Goal: Download file/media

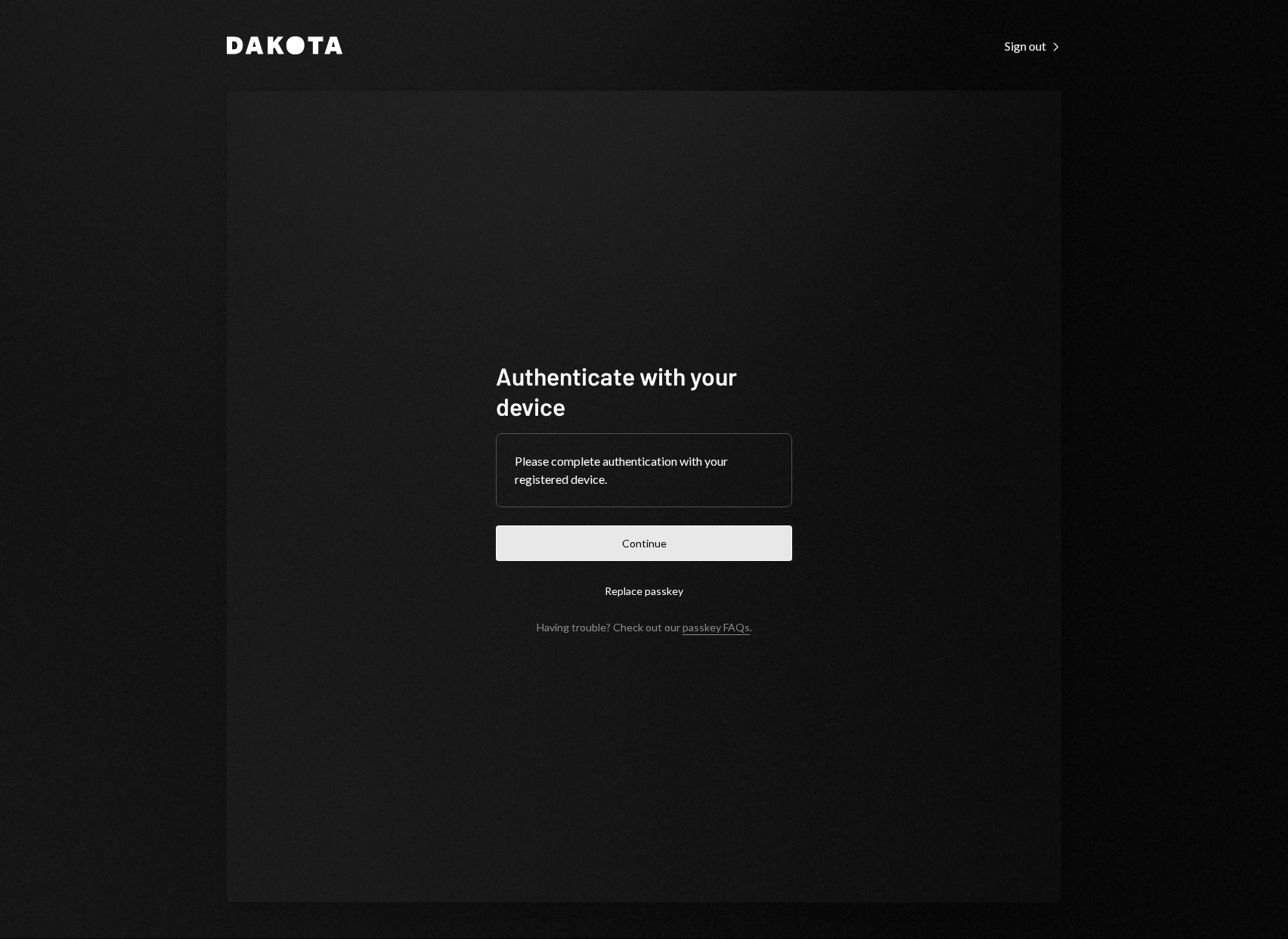
click at [703, 547] on button "Continue" at bounding box center [644, 543] width 296 height 36
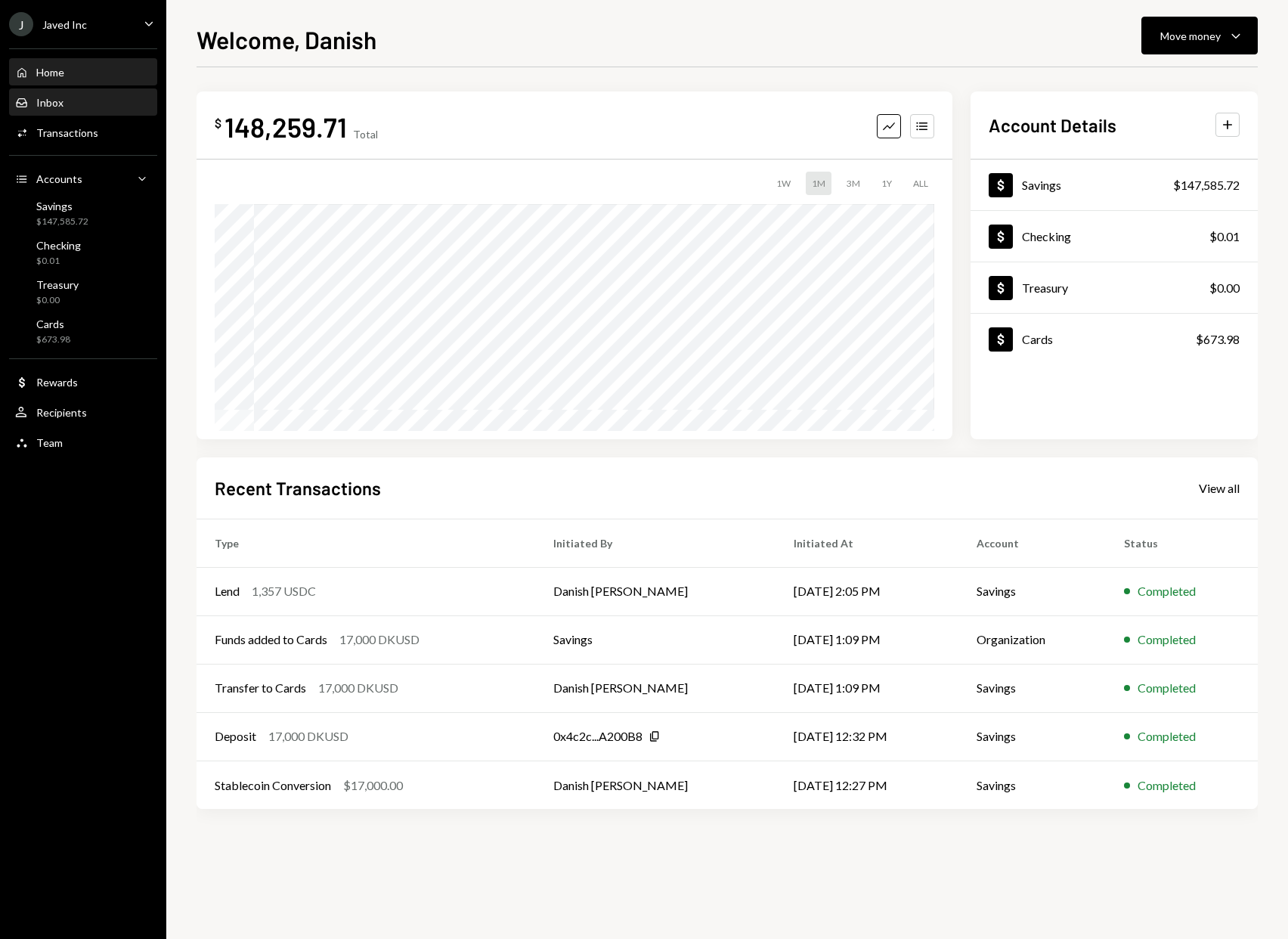
click at [66, 109] on div "Inbox Inbox" at bounding box center [83, 102] width 136 height 26
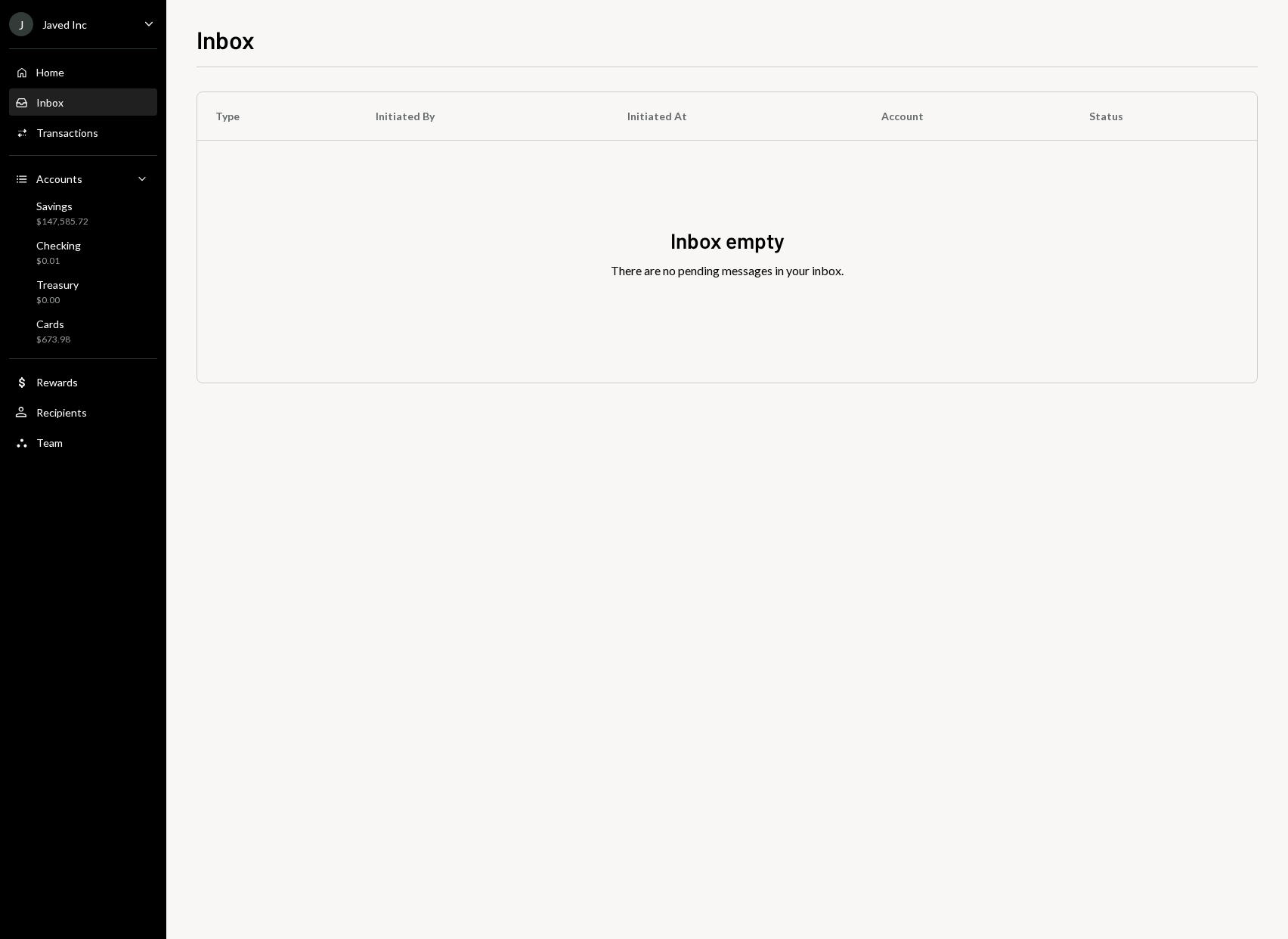
click at [141, 25] on icon "Caret Down" at bounding box center [149, 23] width 17 height 17
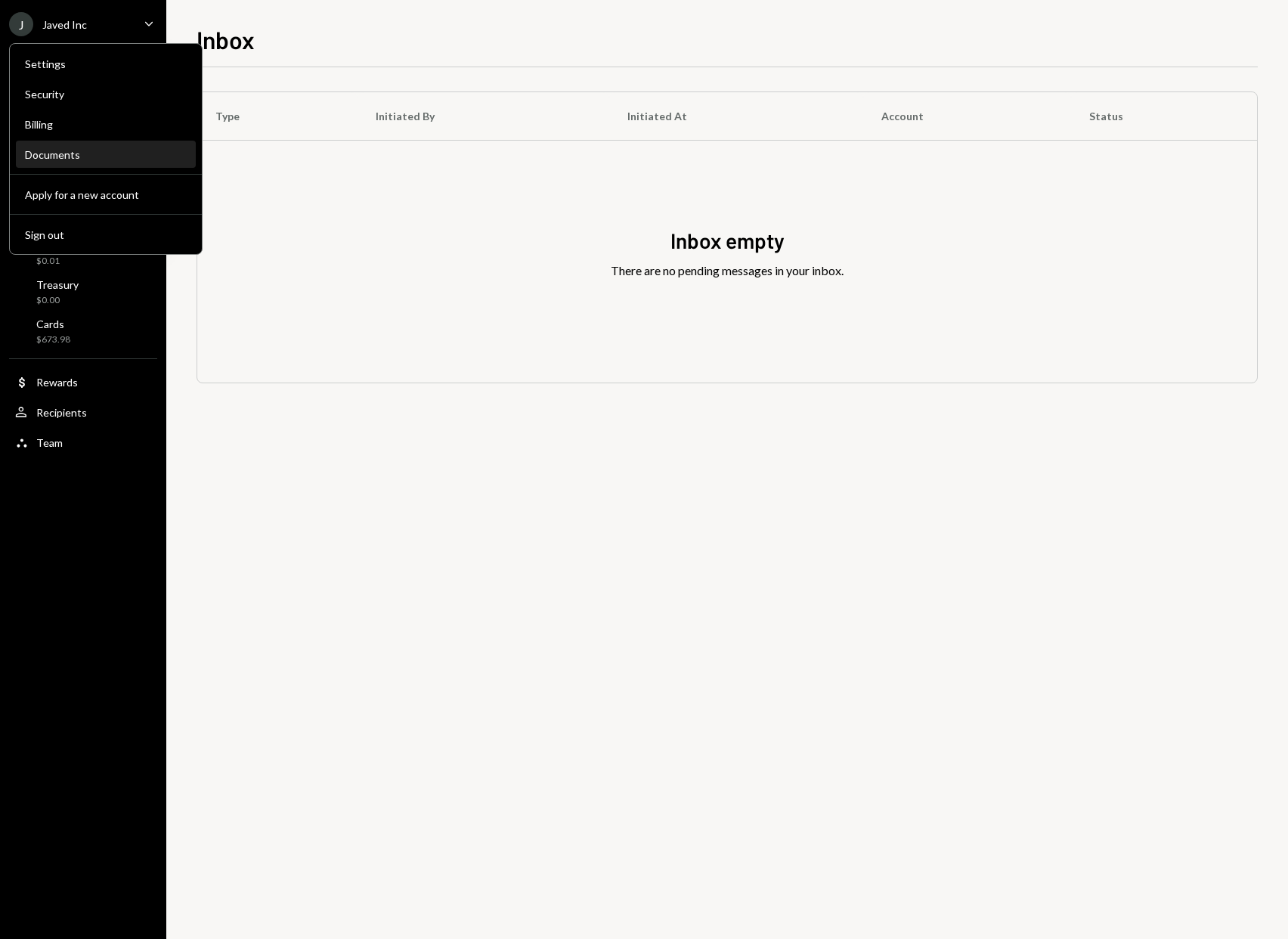
click at [111, 151] on div "Documents" at bounding box center [106, 154] width 162 height 13
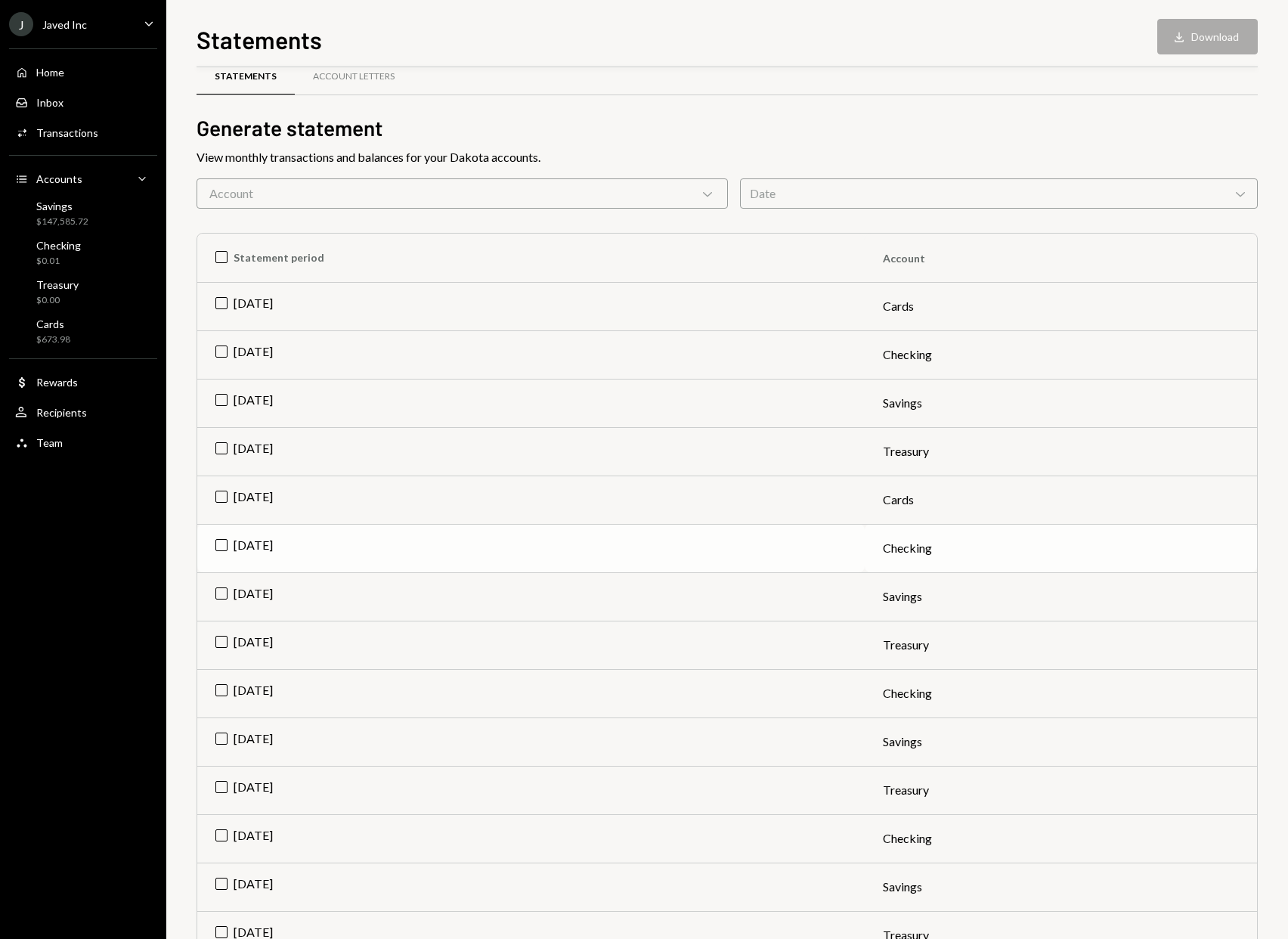
scroll to position [26, 0]
click at [218, 591] on td "[DATE]" at bounding box center [531, 595] width 668 height 48
click at [216, 740] on td "[DATE]" at bounding box center [531, 741] width 668 height 48
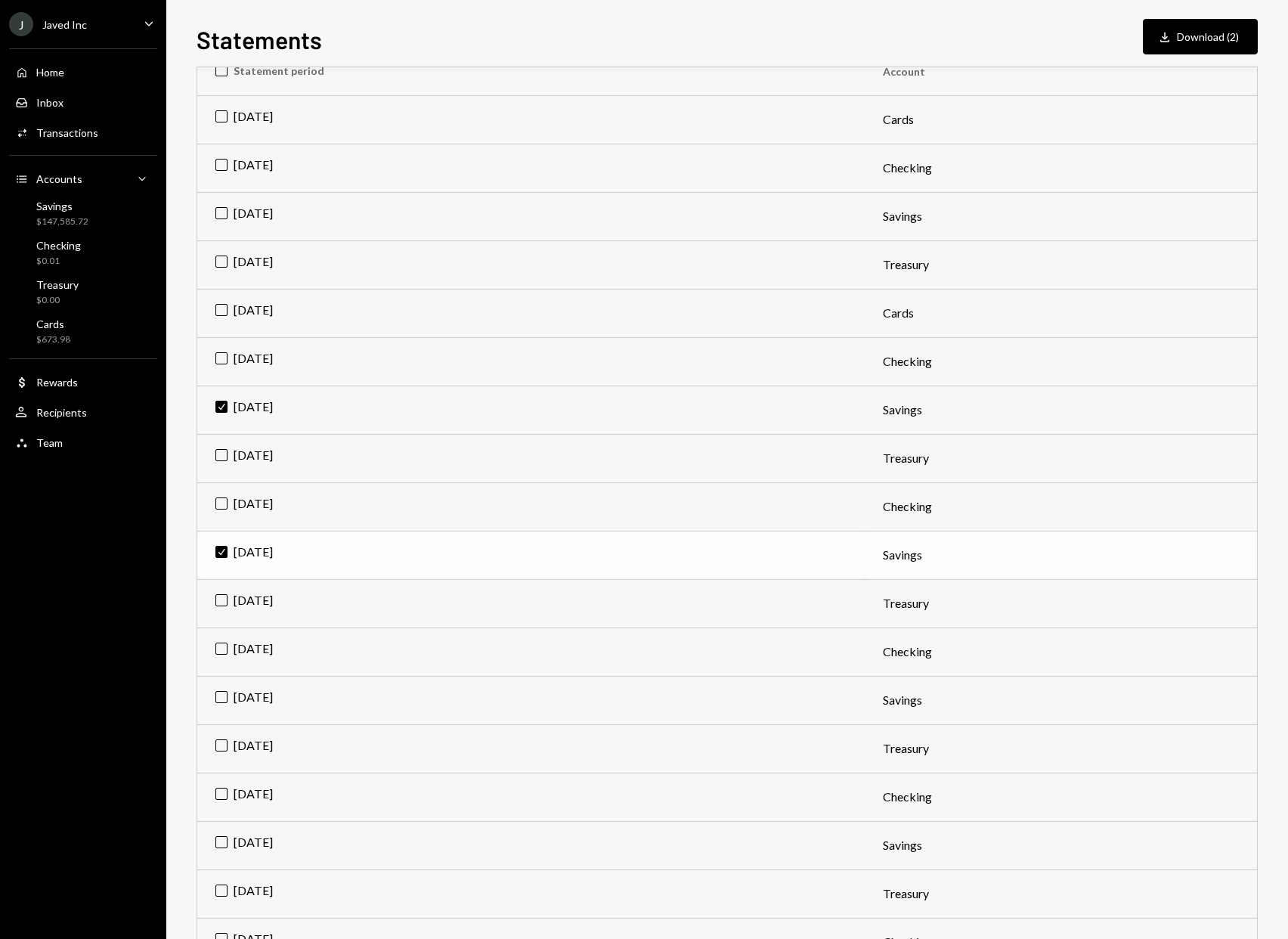
scroll to position [241, 0]
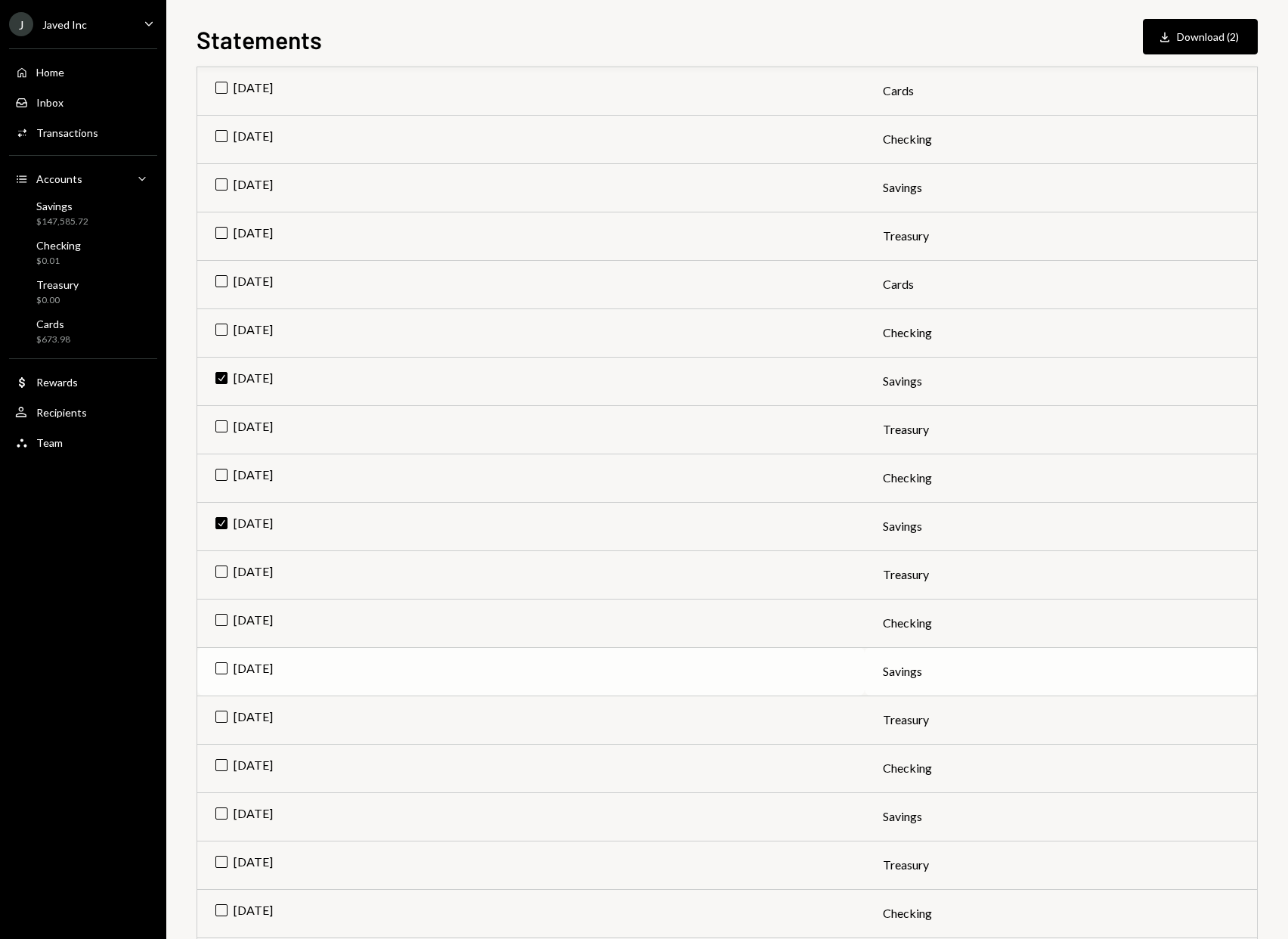
click at [216, 669] on td "[DATE]" at bounding box center [531, 671] width 668 height 48
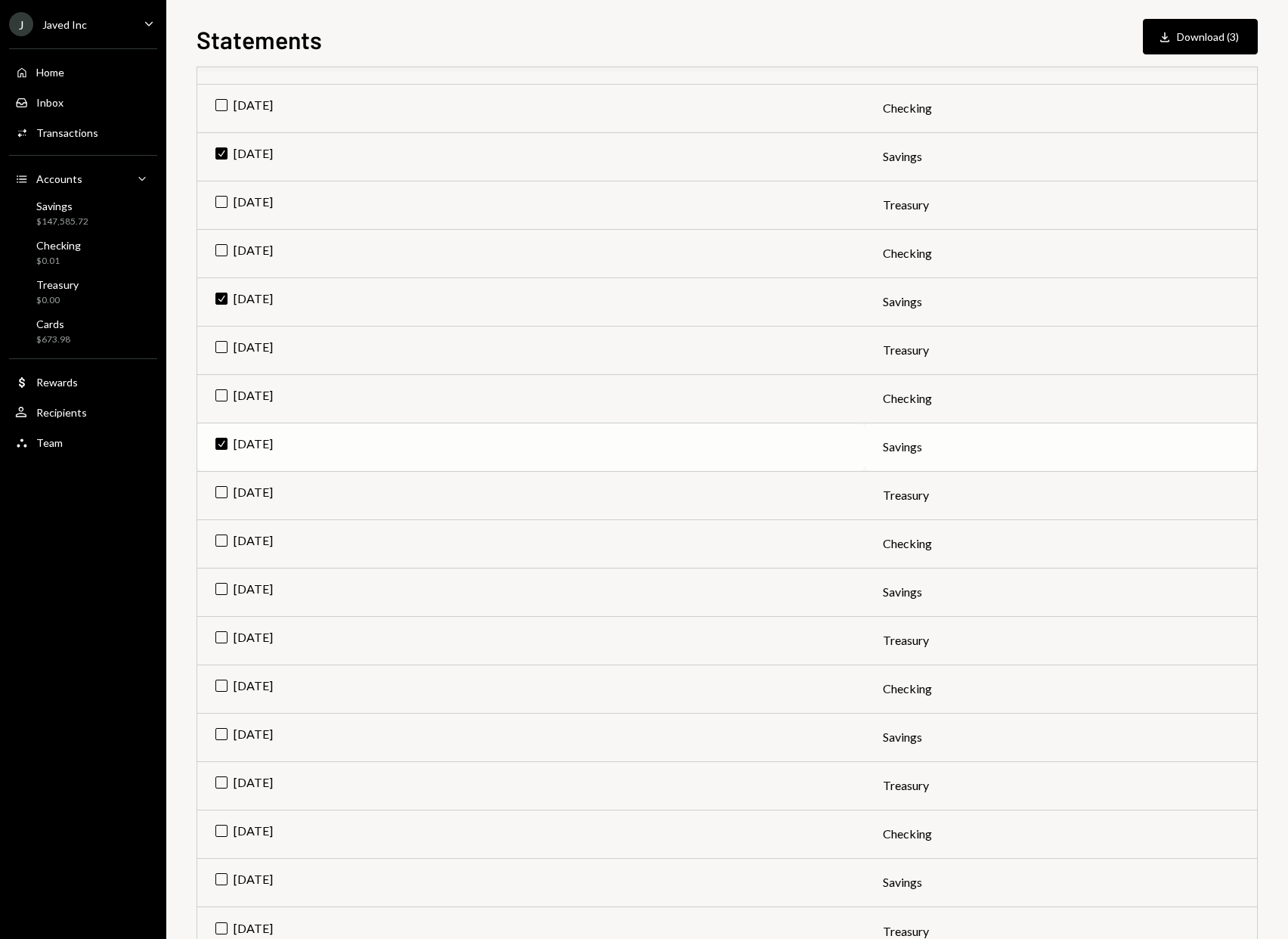
scroll to position [512, 0]
click at [1229, 39] on button "Download Download (3)" at bounding box center [1201, 37] width 115 height 36
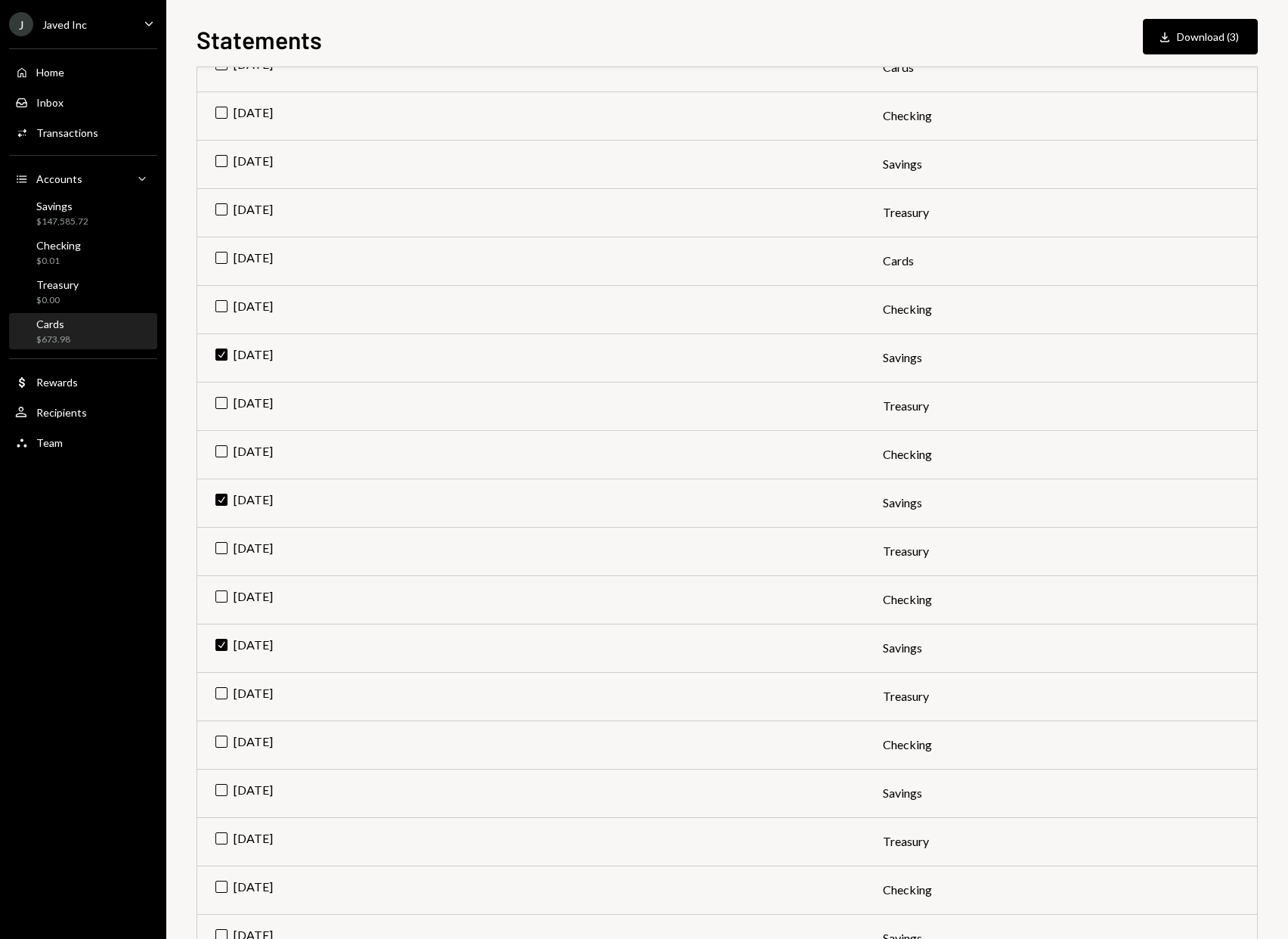
scroll to position [242, 0]
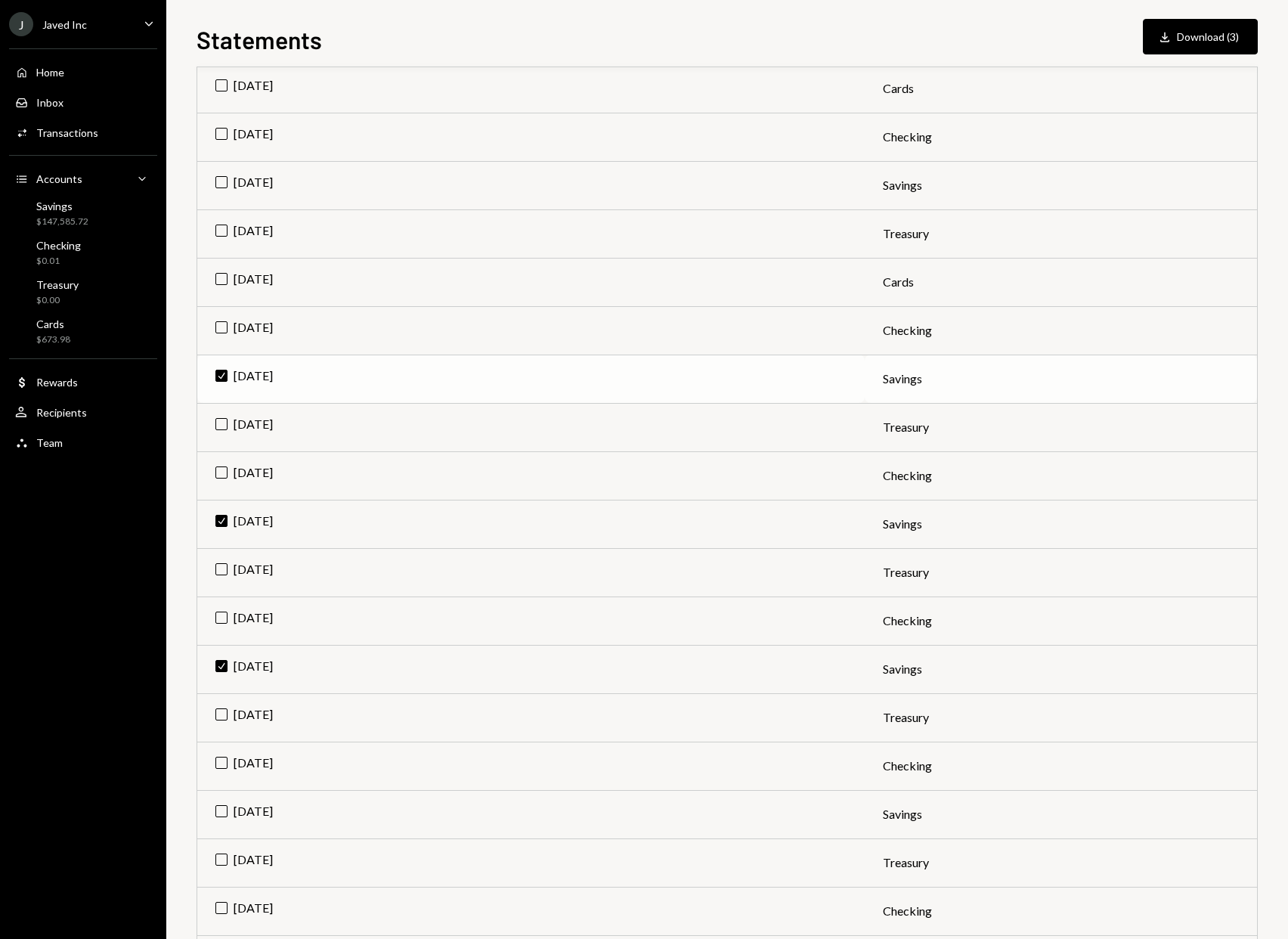
click at [220, 376] on td "Check [DATE]" at bounding box center [531, 379] width 668 height 48
click at [222, 513] on td "Check [DATE]" at bounding box center [531, 524] width 668 height 48
click at [219, 667] on td "Check [DATE]" at bounding box center [531, 669] width 668 height 48
click at [220, 375] on td "[DATE]" at bounding box center [531, 379] width 668 height 48
click at [1220, 31] on button "Download Download" at bounding box center [1208, 37] width 101 height 36
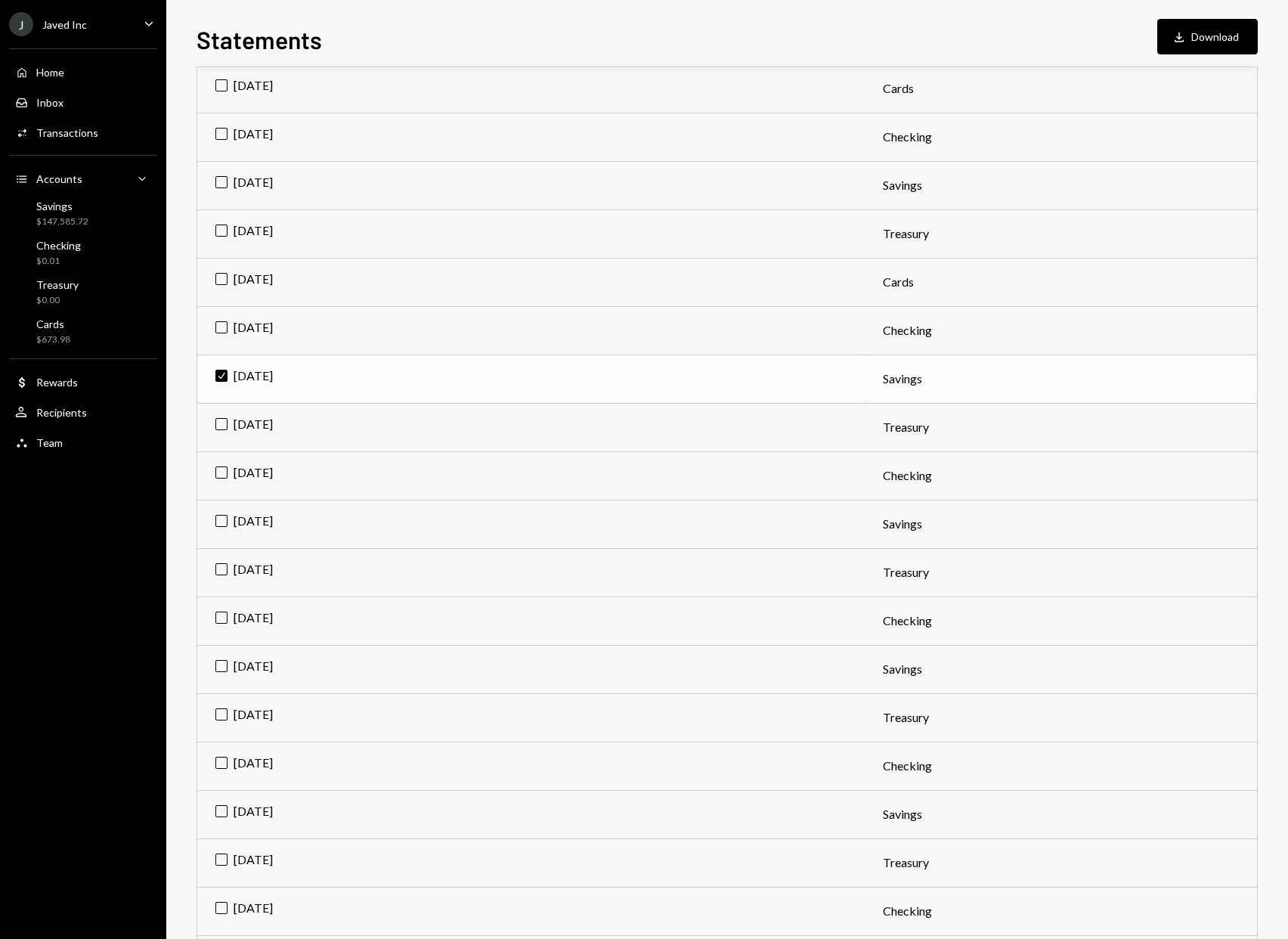
click at [223, 375] on td "Check [DATE]" at bounding box center [531, 379] width 668 height 48
click at [215, 334] on td "[DATE]" at bounding box center [531, 330] width 668 height 48
click at [1192, 29] on button "Download Download" at bounding box center [1208, 37] width 101 height 36
click at [75, 215] on div "$147,585.72" at bounding box center [62, 222] width 52 height 13
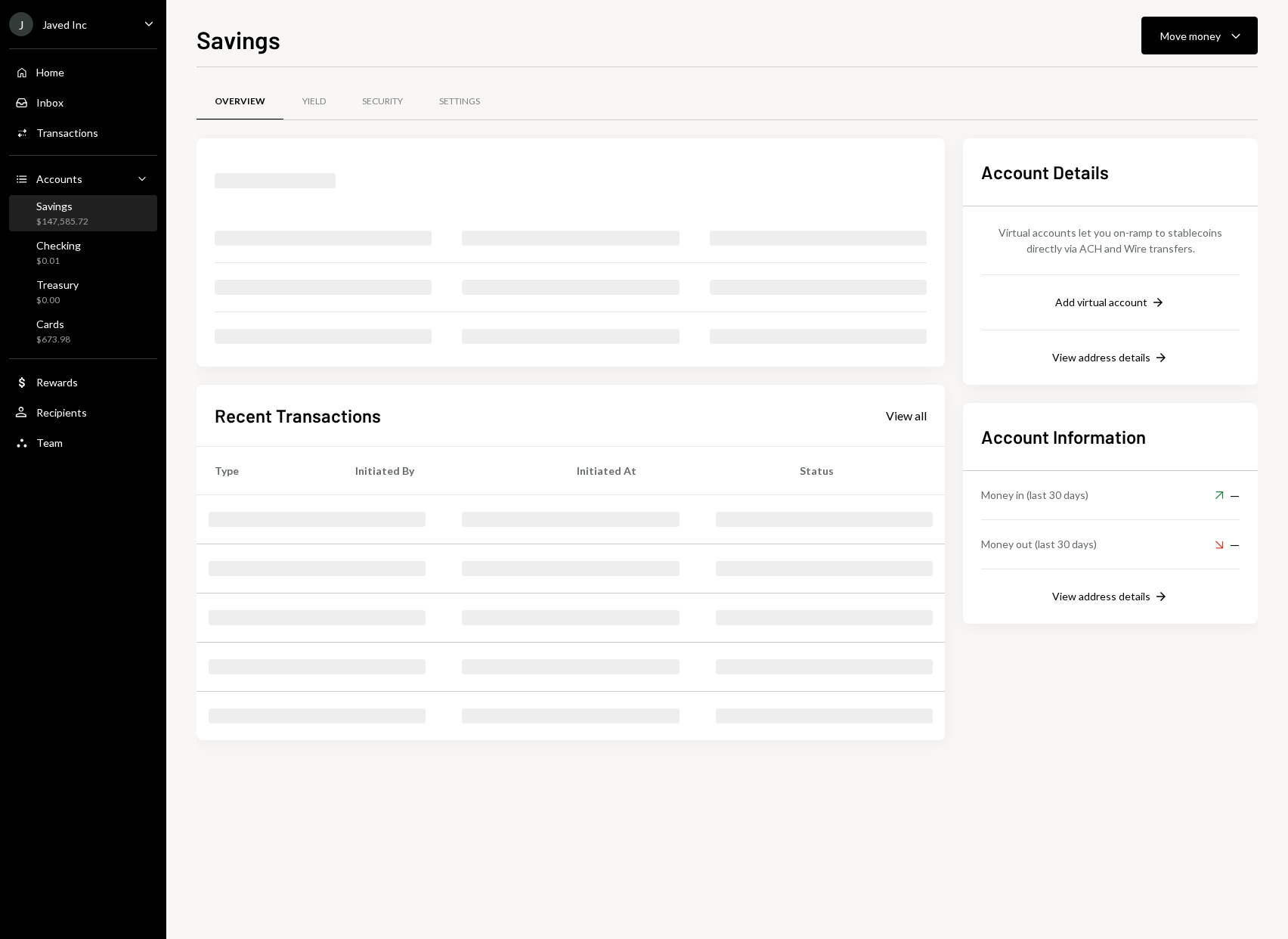
click at [75, 215] on div "$147,585.72" at bounding box center [62, 222] width 52 height 13
